Goal: Task Accomplishment & Management: Manage account settings

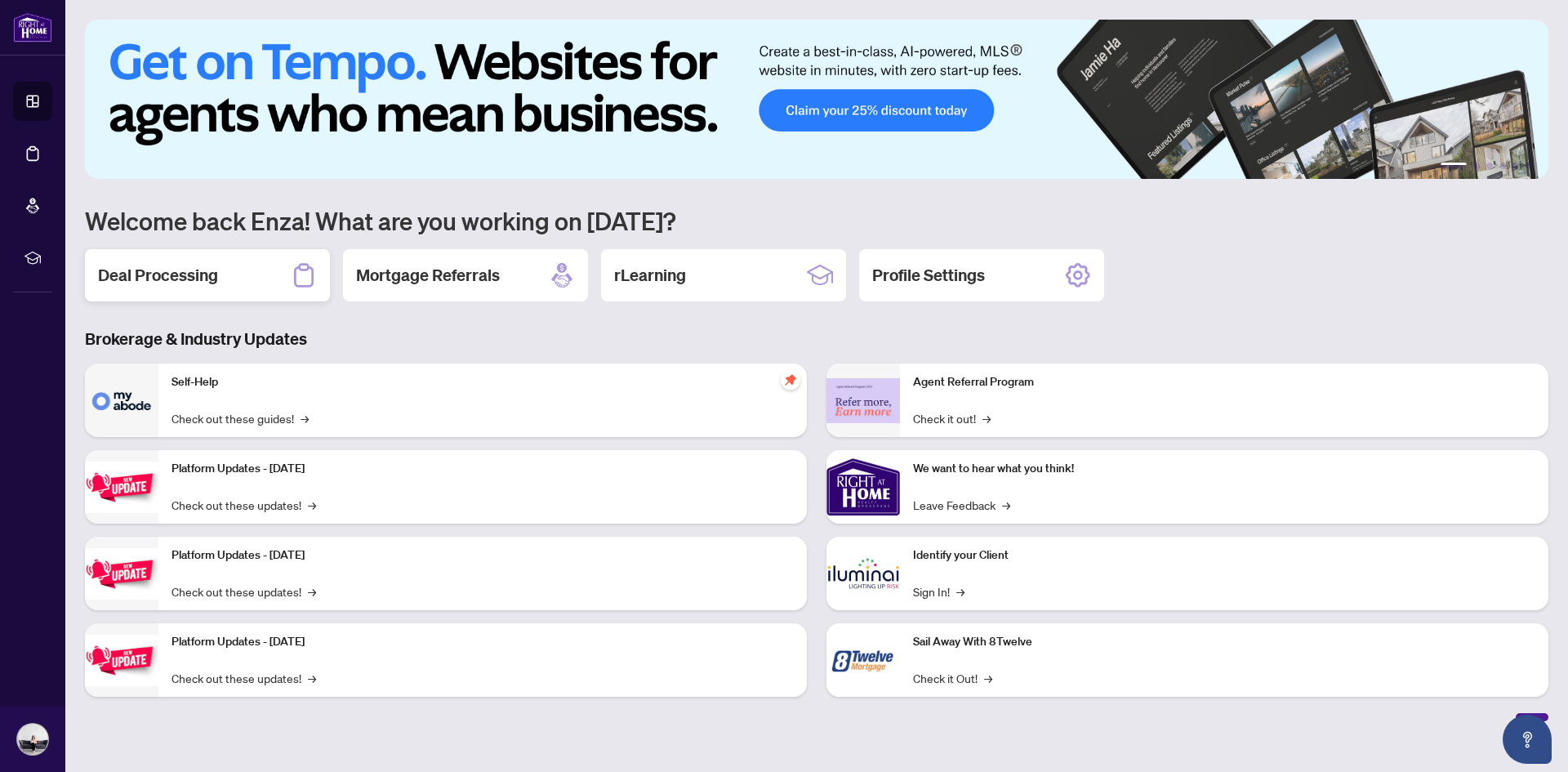
click at [149, 276] on h2 "Deal Processing" at bounding box center [158, 275] width 120 height 23
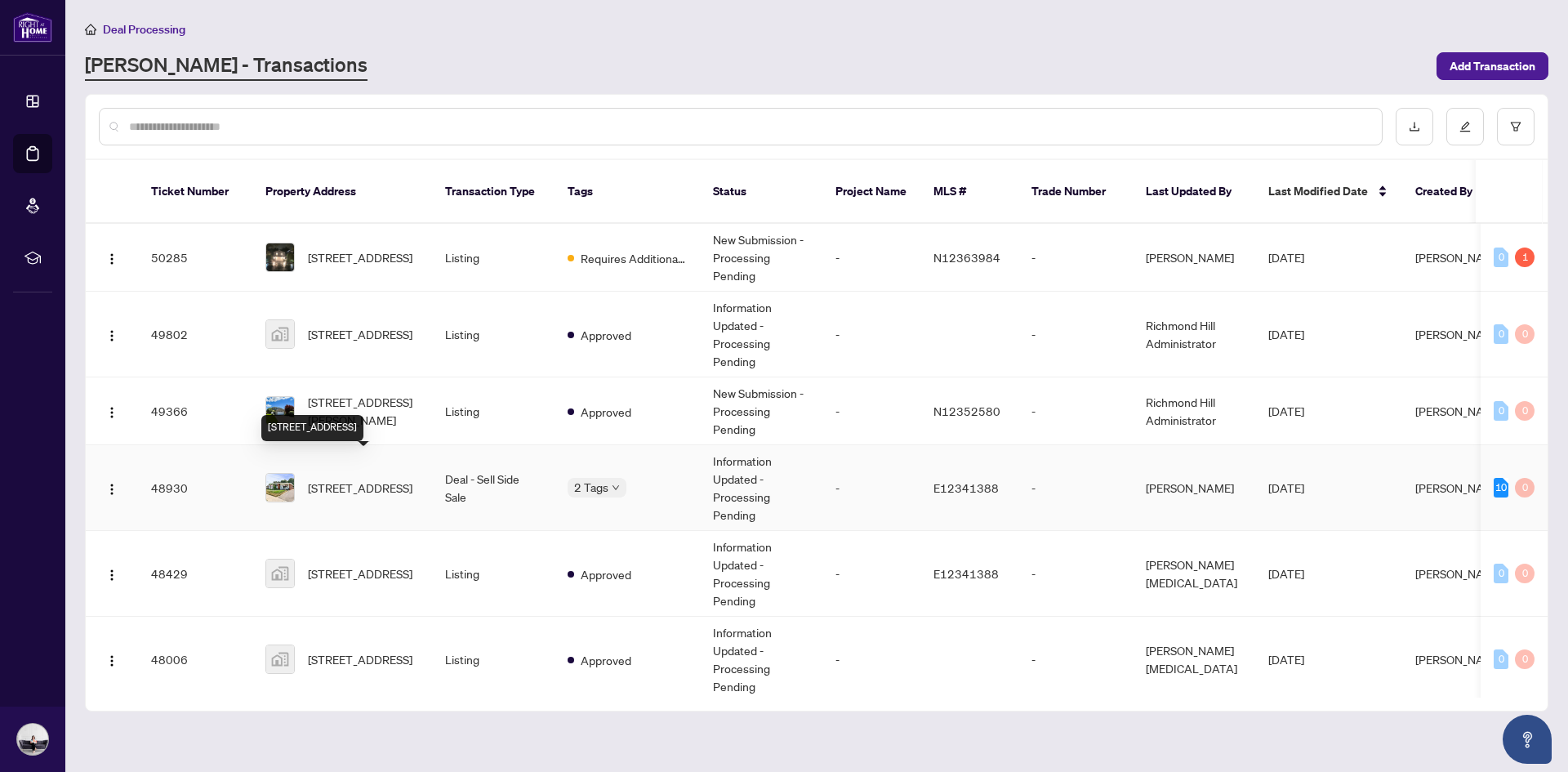
click at [363, 479] on span "[STREET_ADDRESS]" at bounding box center [360, 488] width 105 height 18
click at [369, 564] on span "[STREET_ADDRESS]" at bounding box center [360, 573] width 105 height 18
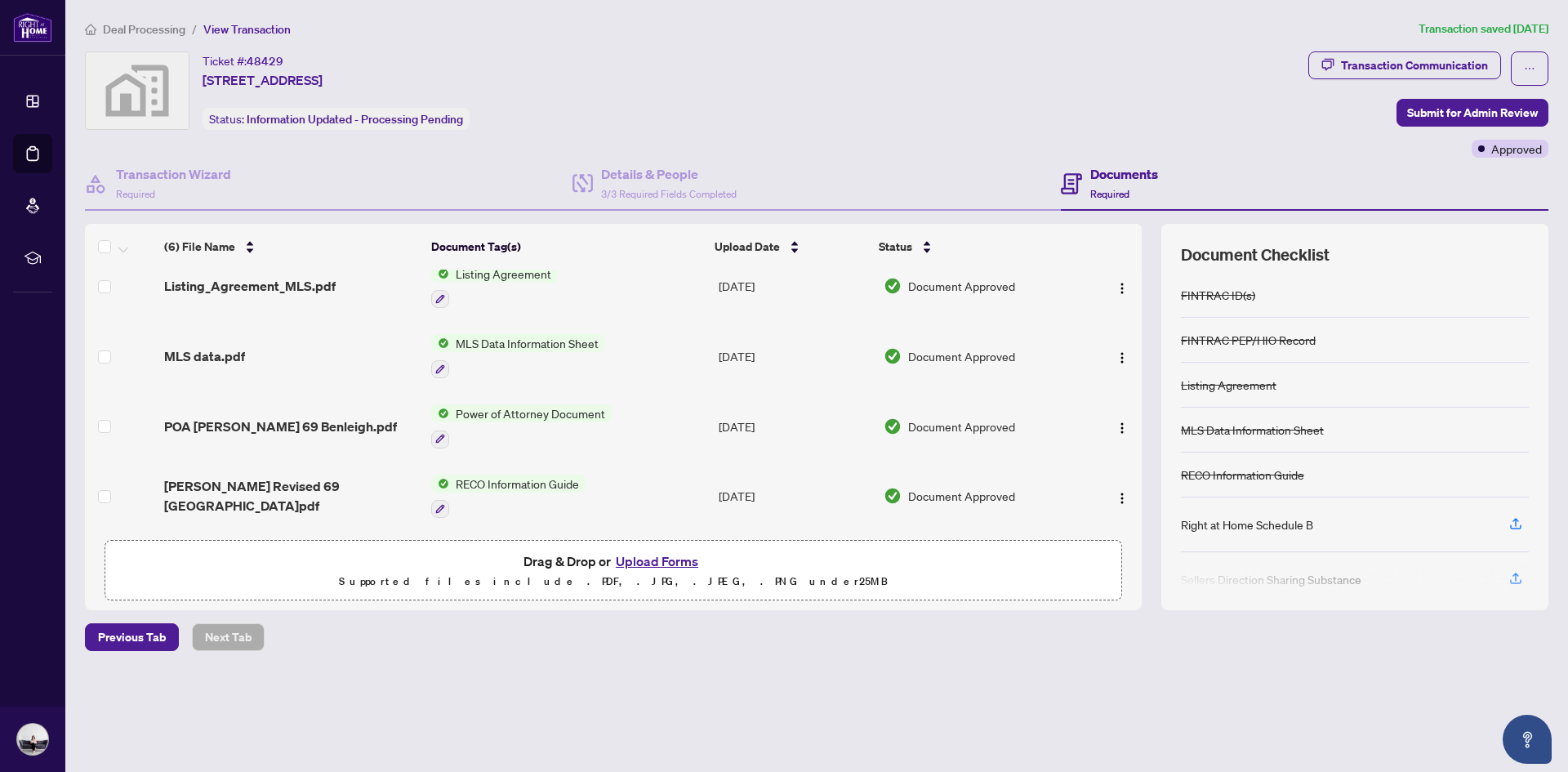
scroll to position [162, 0]
click at [294, 423] on span "POA [PERSON_NAME] 69 Benleigh.pdf" at bounding box center [280, 426] width 232 height 19
